Goal: Information Seeking & Learning: Learn about a topic

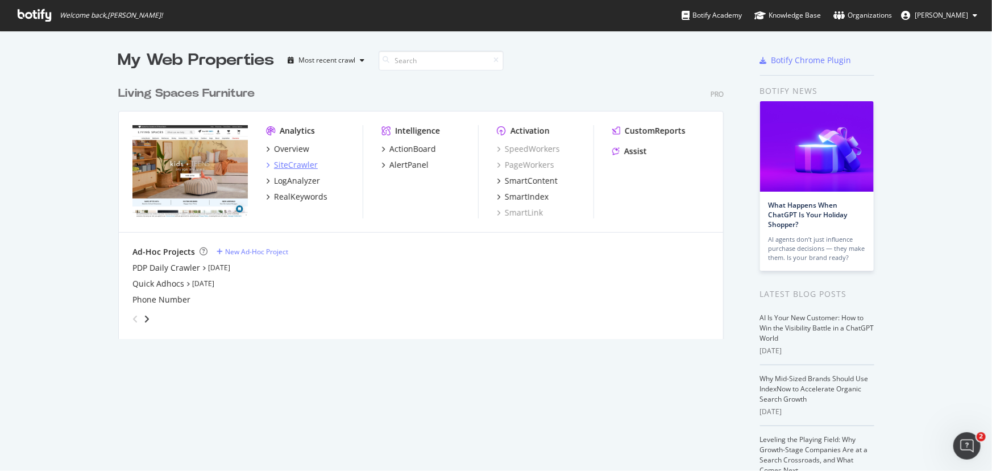
click at [301, 164] on div "SiteCrawler" at bounding box center [296, 164] width 44 height 11
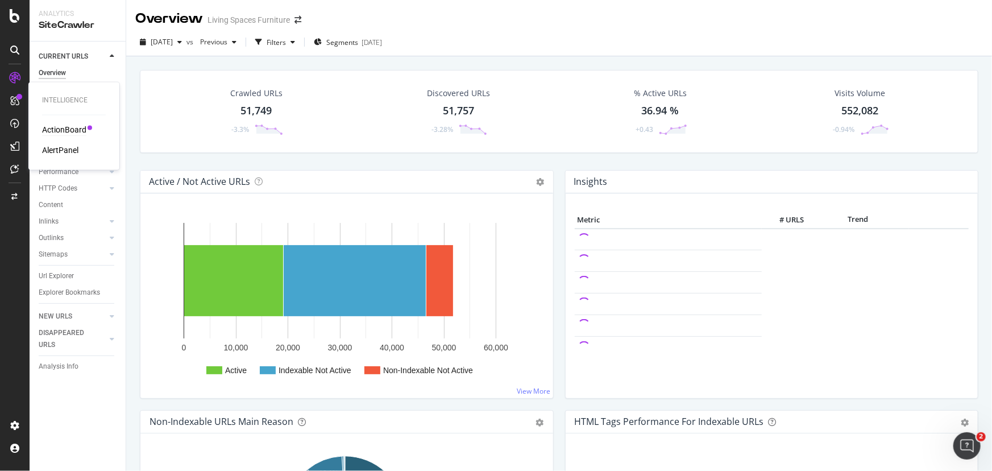
click at [64, 124] on div "ActionBoard" at bounding box center [64, 129] width 44 height 11
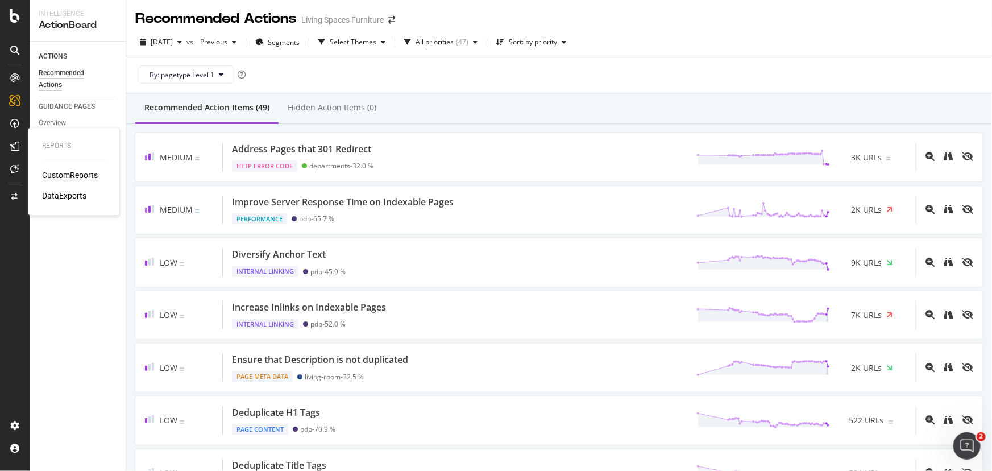
click at [73, 175] on div "CustomReports" at bounding box center [70, 175] width 56 height 11
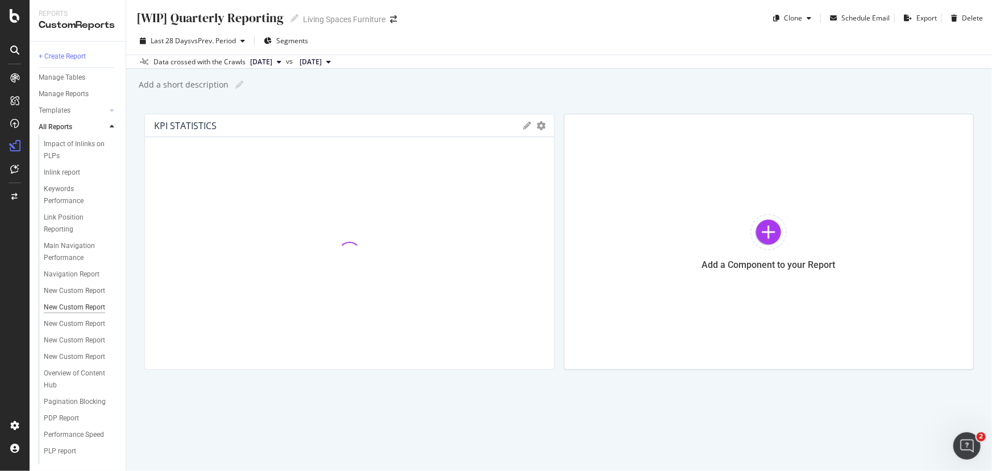
scroll to position [310, 0]
click at [57, 235] on div "New Custom Report" at bounding box center [74, 229] width 61 height 12
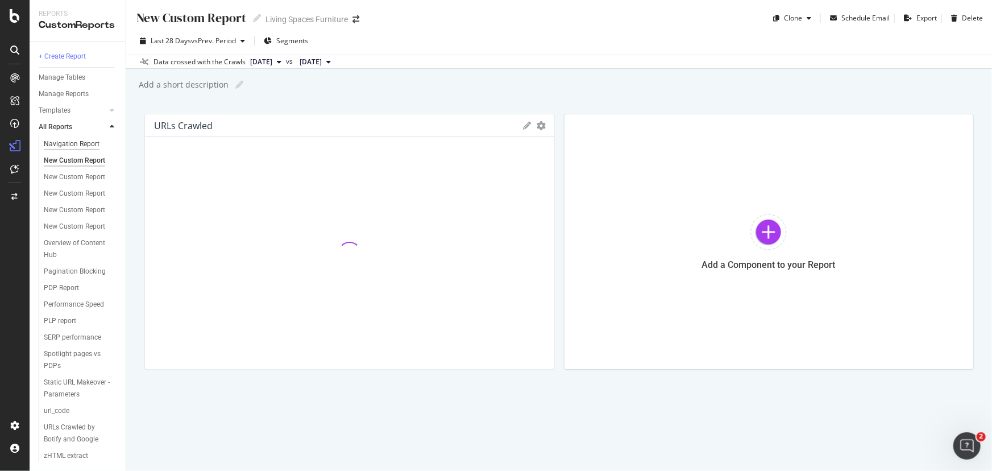
scroll to position [496, 0]
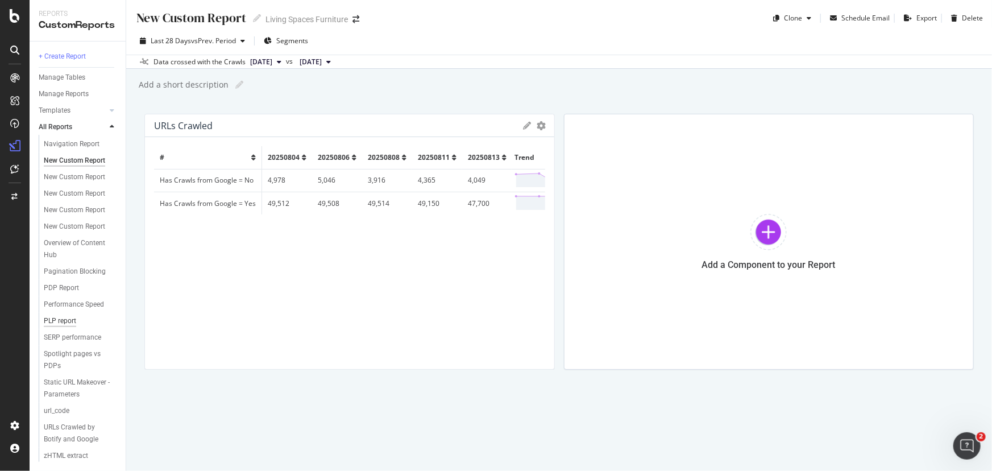
click at [61, 315] on div "PLP report" at bounding box center [60, 321] width 32 height 12
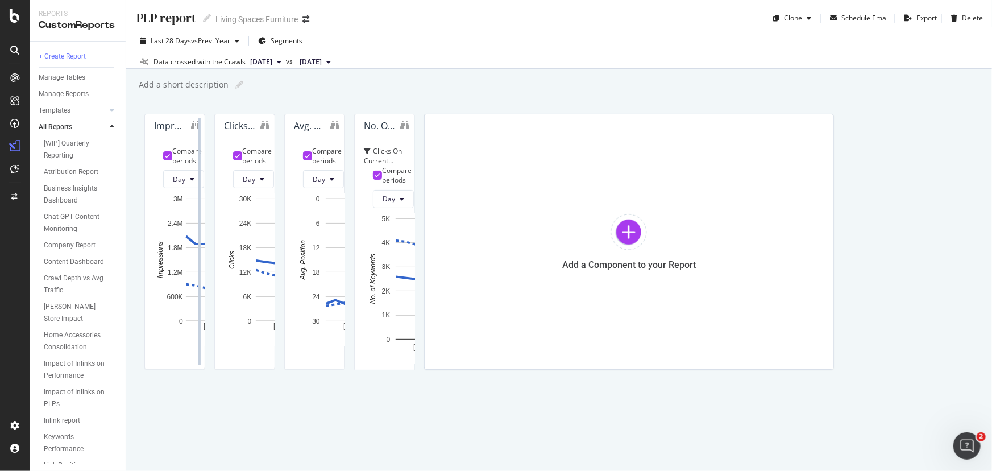
click at [205, 126] on div at bounding box center [199, 242] width 11 height 256
click at [219, 124] on icon at bounding box center [215, 126] width 8 height 8
click at [200, 124] on icon "binoculars" at bounding box center [195, 124] width 9 height 9
click at [279, 44] on span "Segments" at bounding box center [287, 41] width 32 height 10
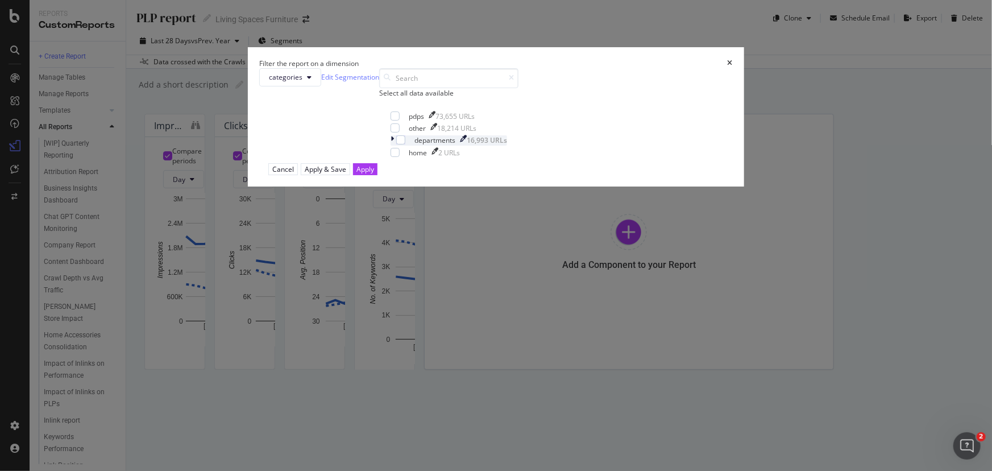
click at [390, 145] on icon "modal" at bounding box center [391, 140] width 3 height 10
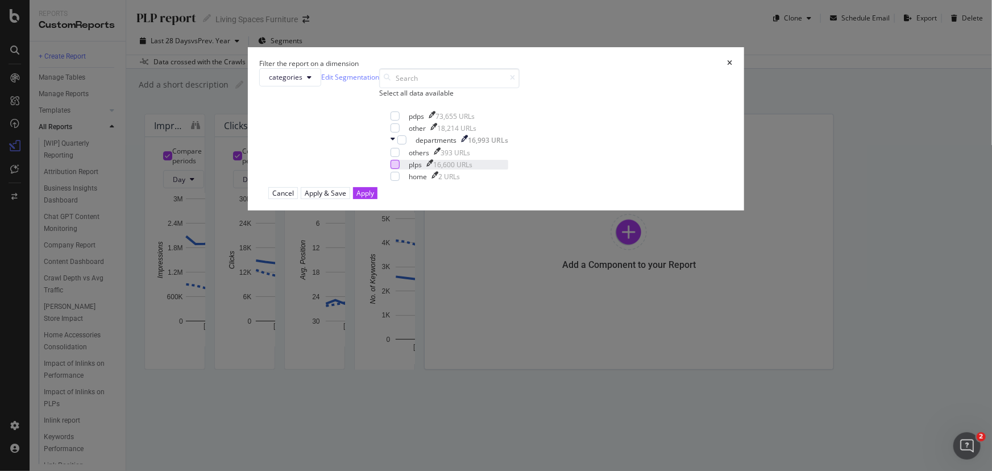
click at [400, 169] on div "modal" at bounding box center [394, 164] width 9 height 9
click at [374, 198] on div "Apply" at bounding box center [365, 193] width 18 height 10
